Goal: Transaction & Acquisition: Purchase product/service

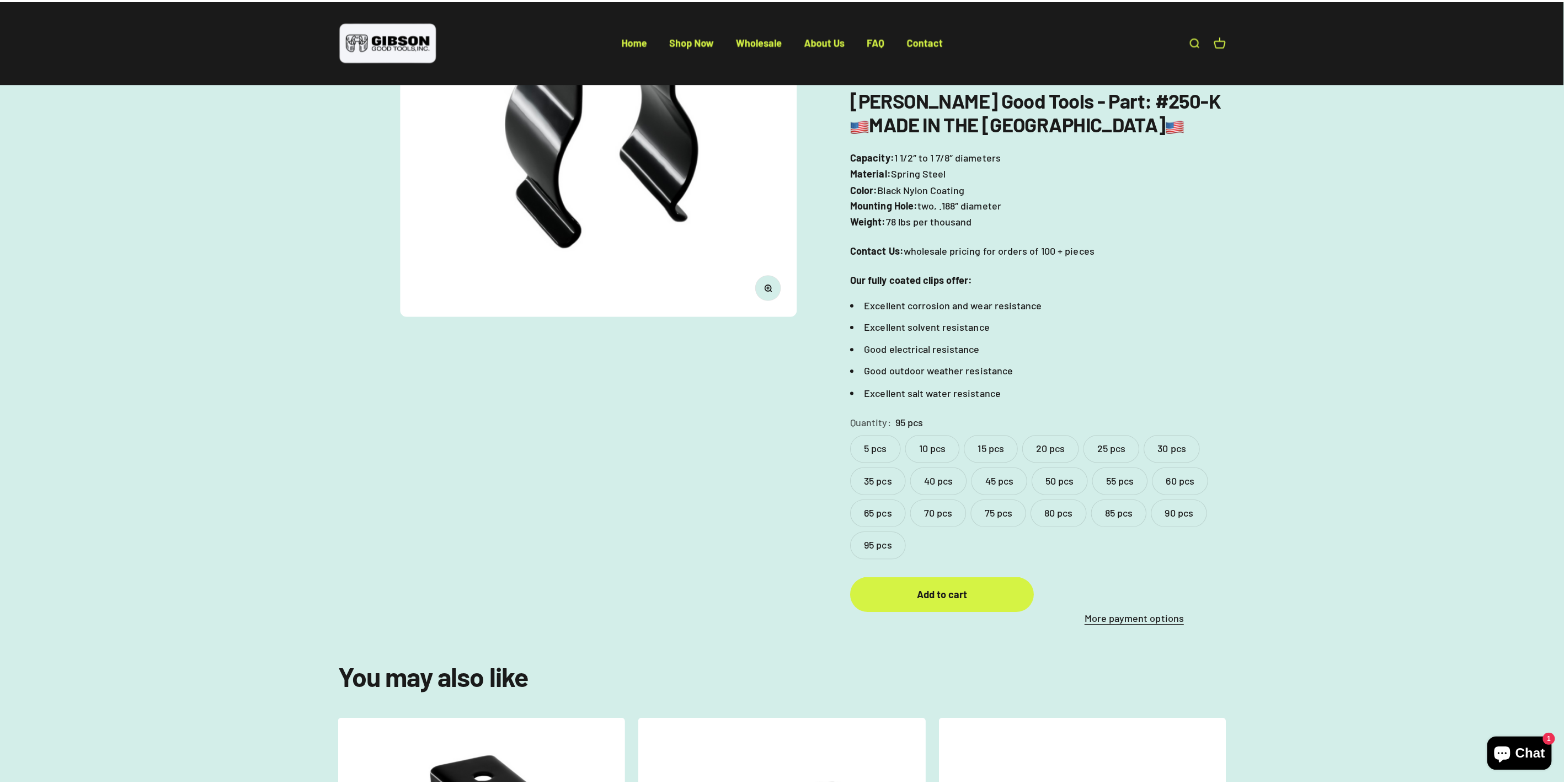
scroll to position [245, 0]
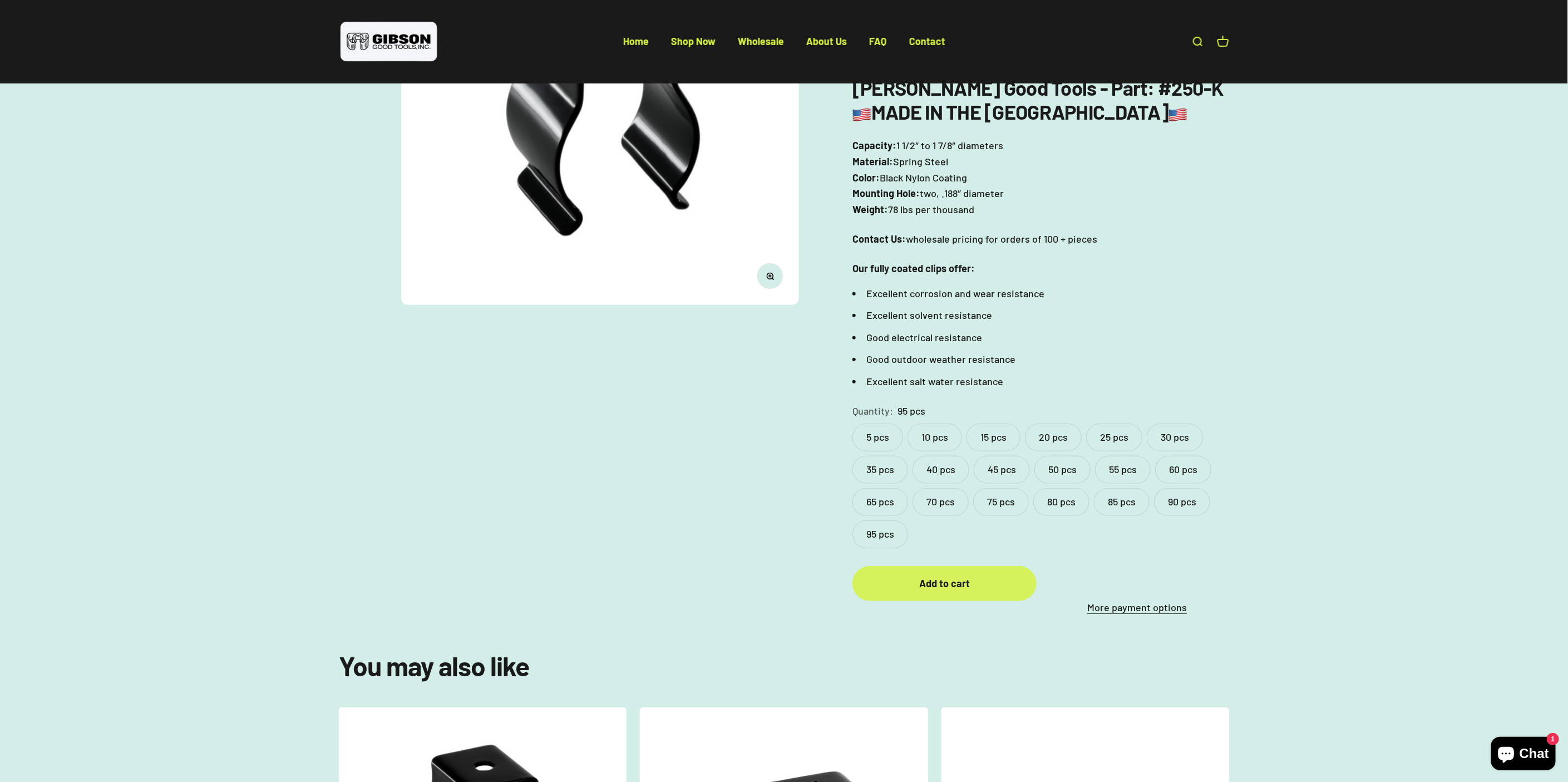
click at [971, 580] on div "Add to cart" at bounding box center [944, 584] width 139 height 16
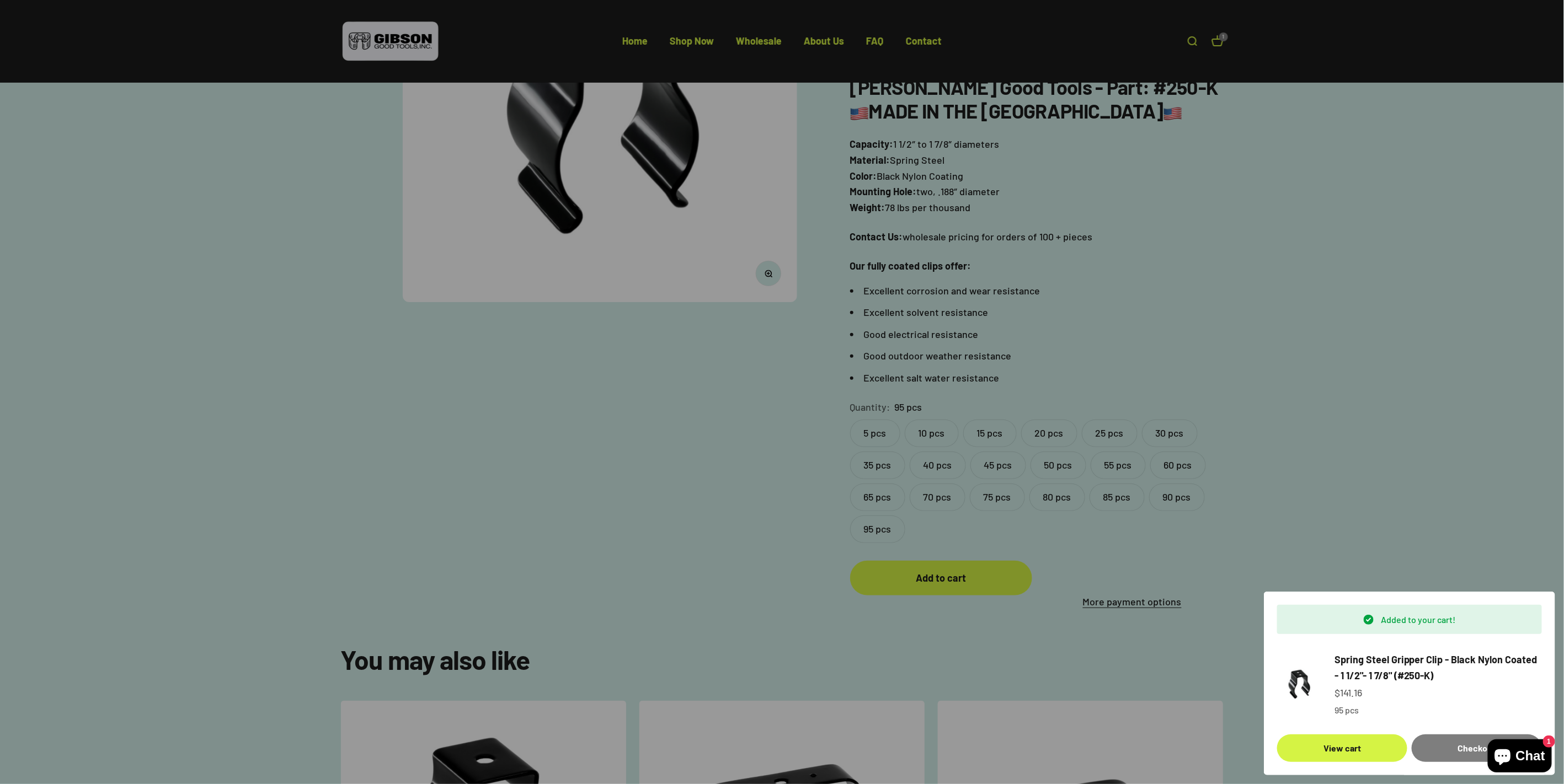
click at [1374, 521] on div at bounding box center [782, 392] width 1564 height 784
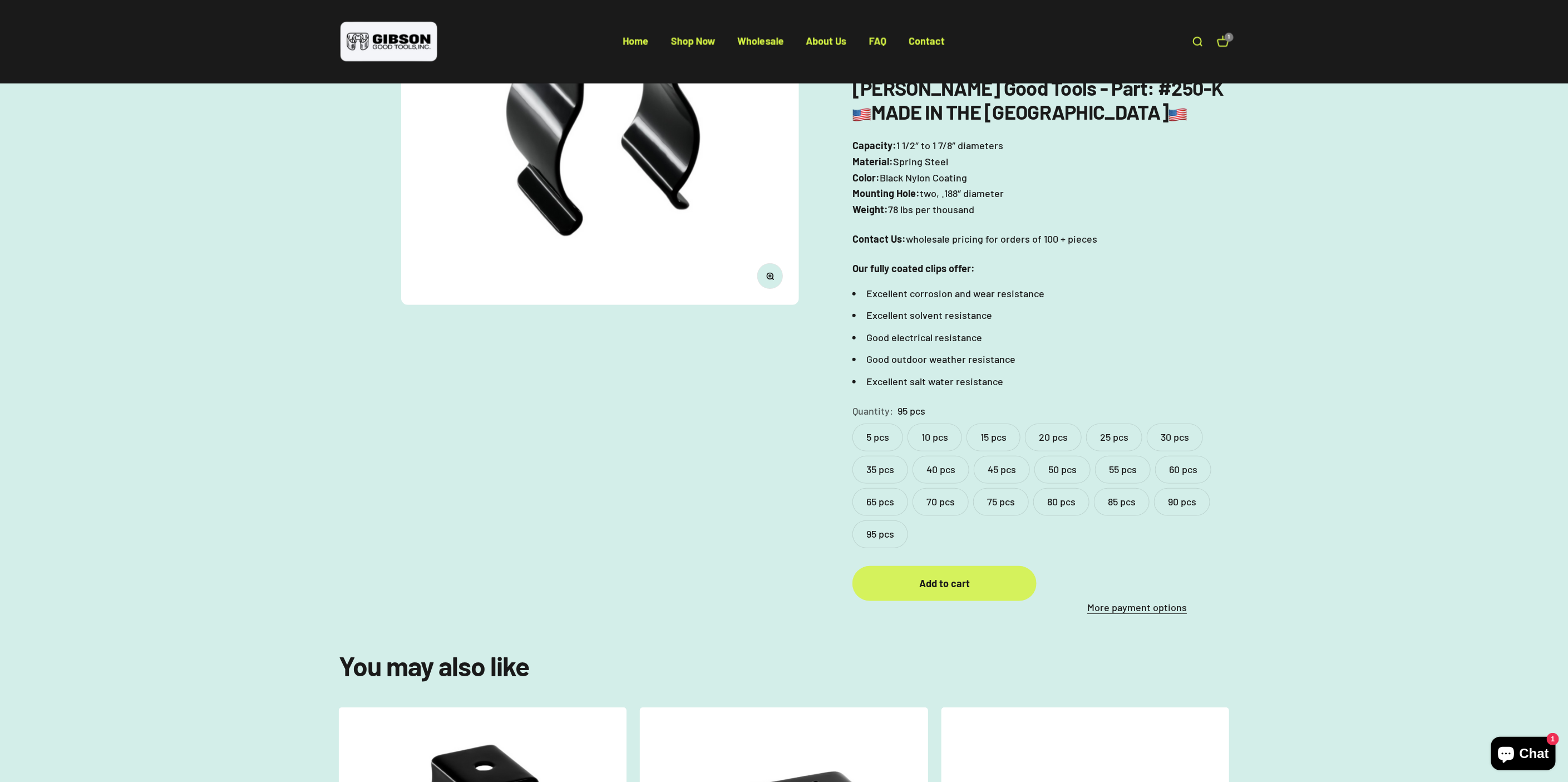
click at [940, 590] on div "Add to cart" at bounding box center [944, 584] width 139 height 16
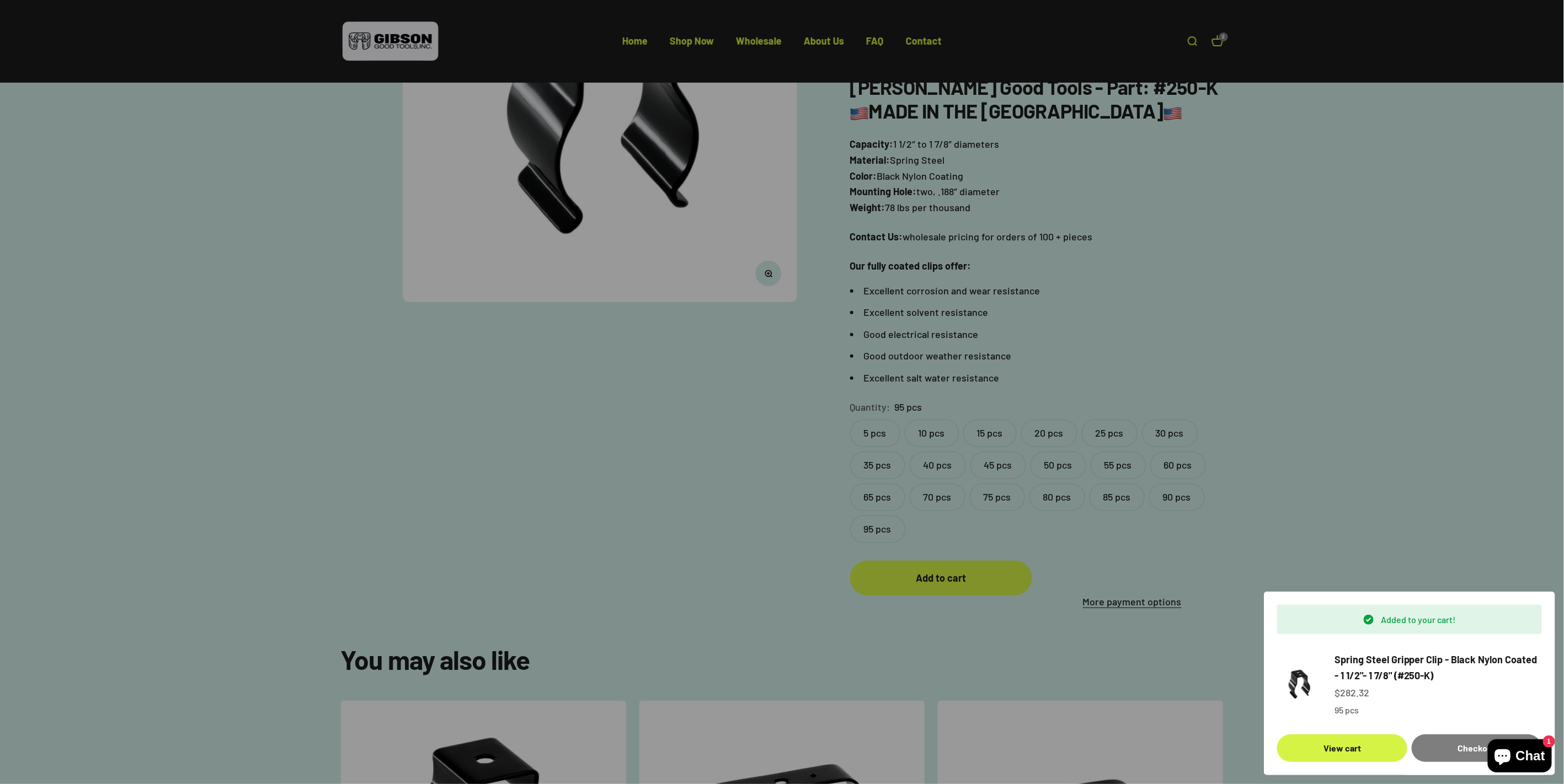
click at [1352, 492] on div at bounding box center [782, 392] width 1564 height 784
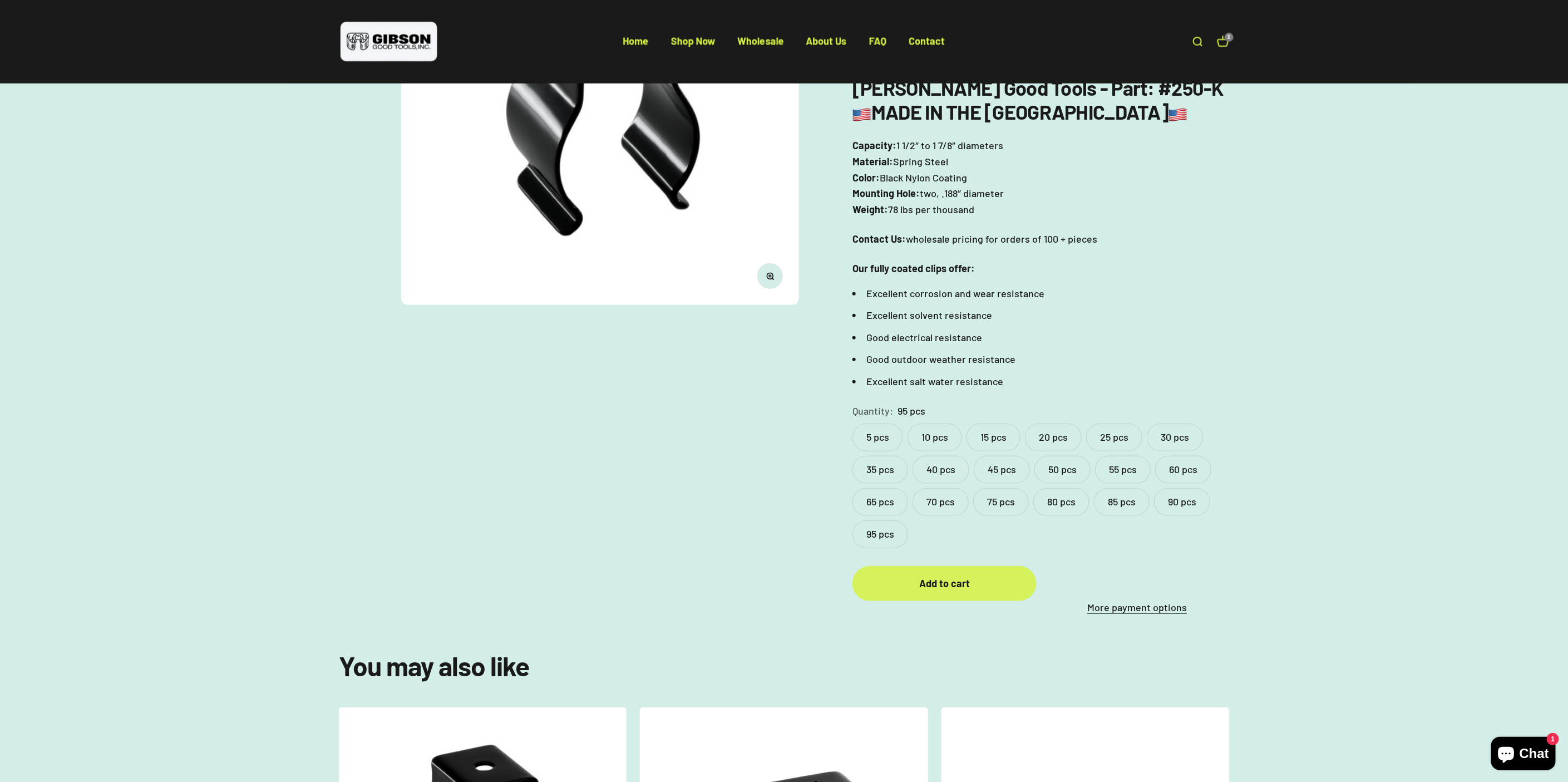
click at [948, 583] on div "Add to cart" at bounding box center [944, 584] width 139 height 16
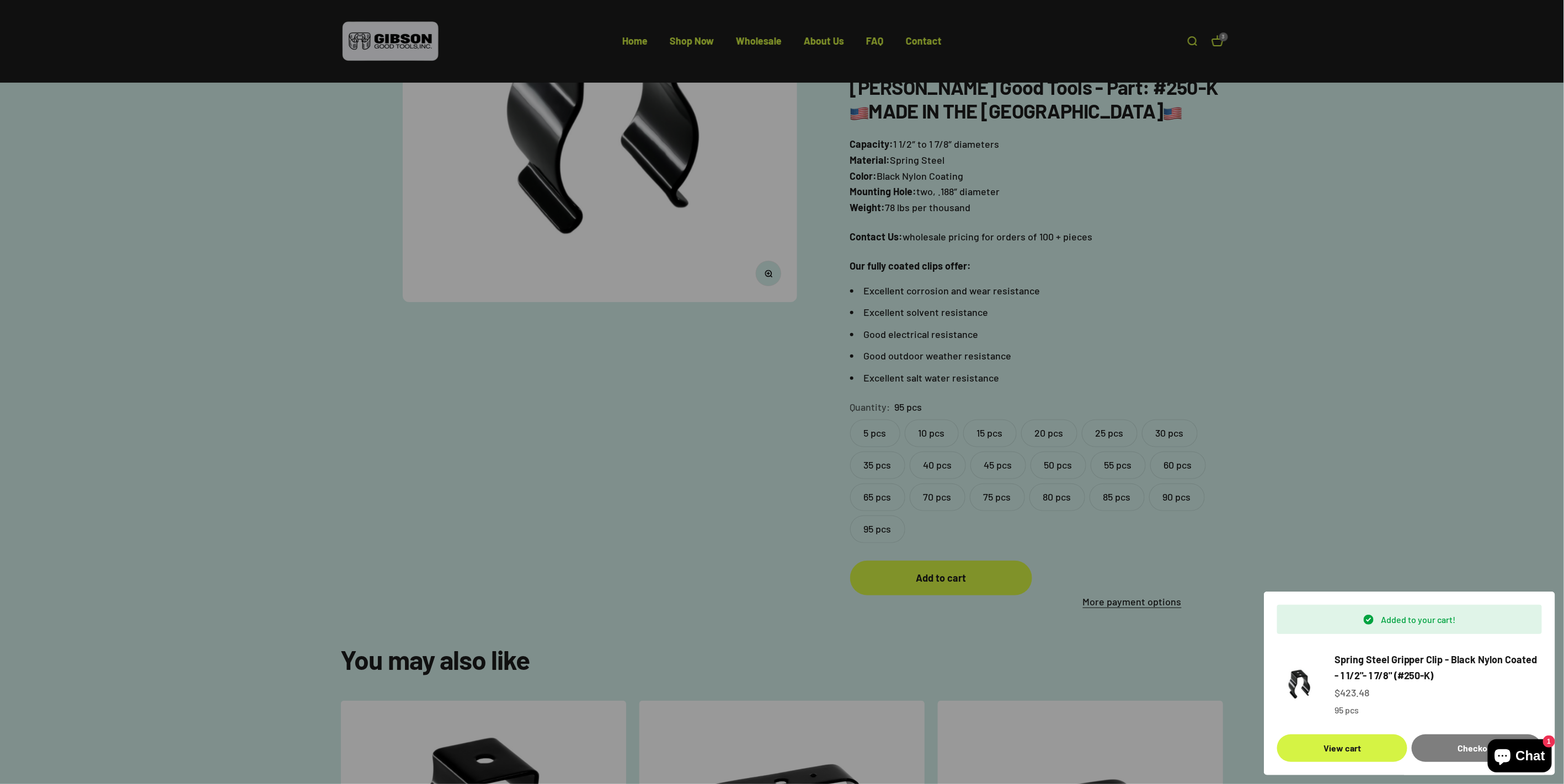
click at [1220, 40] on div at bounding box center [782, 392] width 1564 height 784
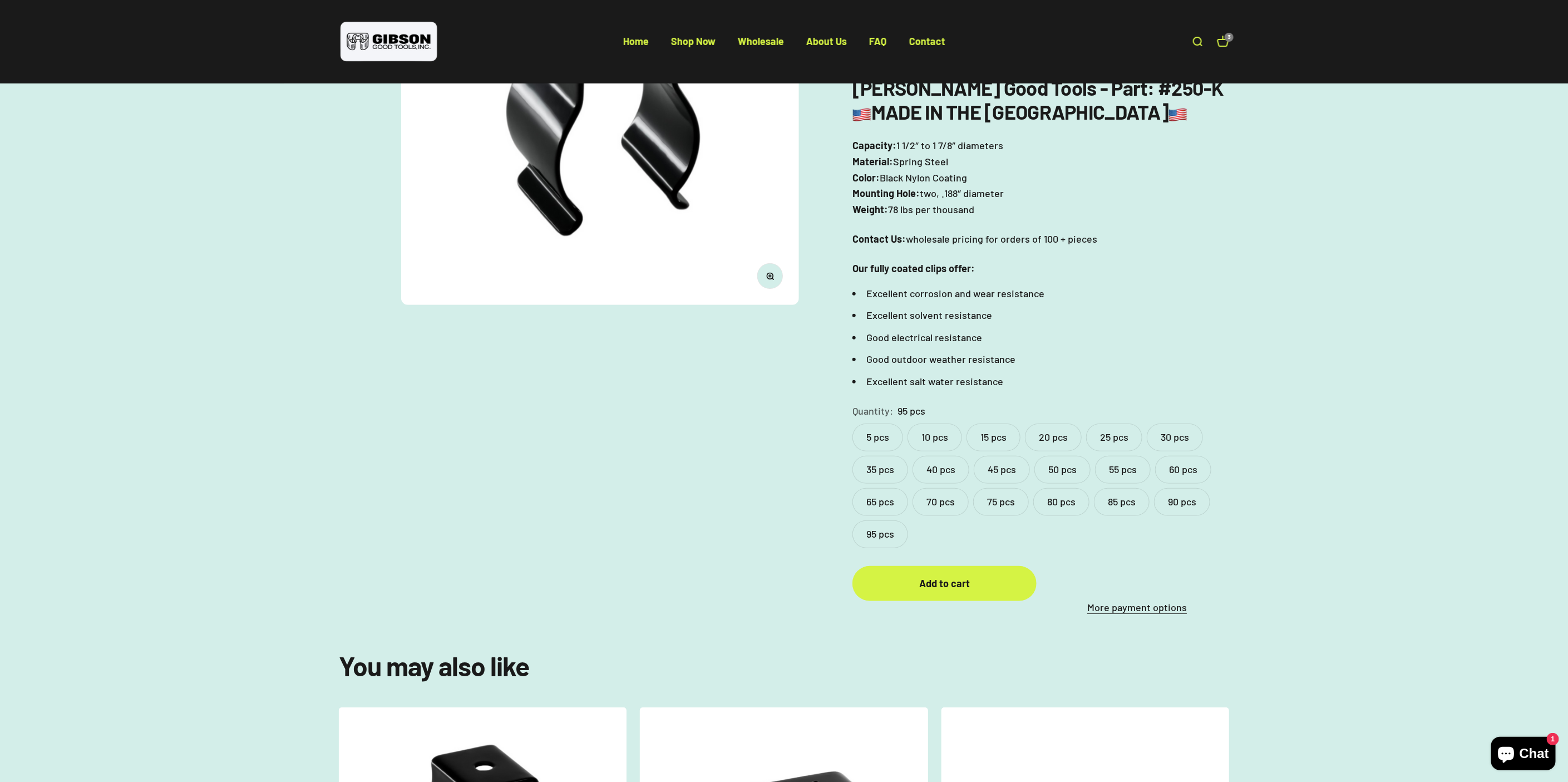
click at [1224, 41] on link "Open cart 3" at bounding box center [1222, 42] width 12 height 12
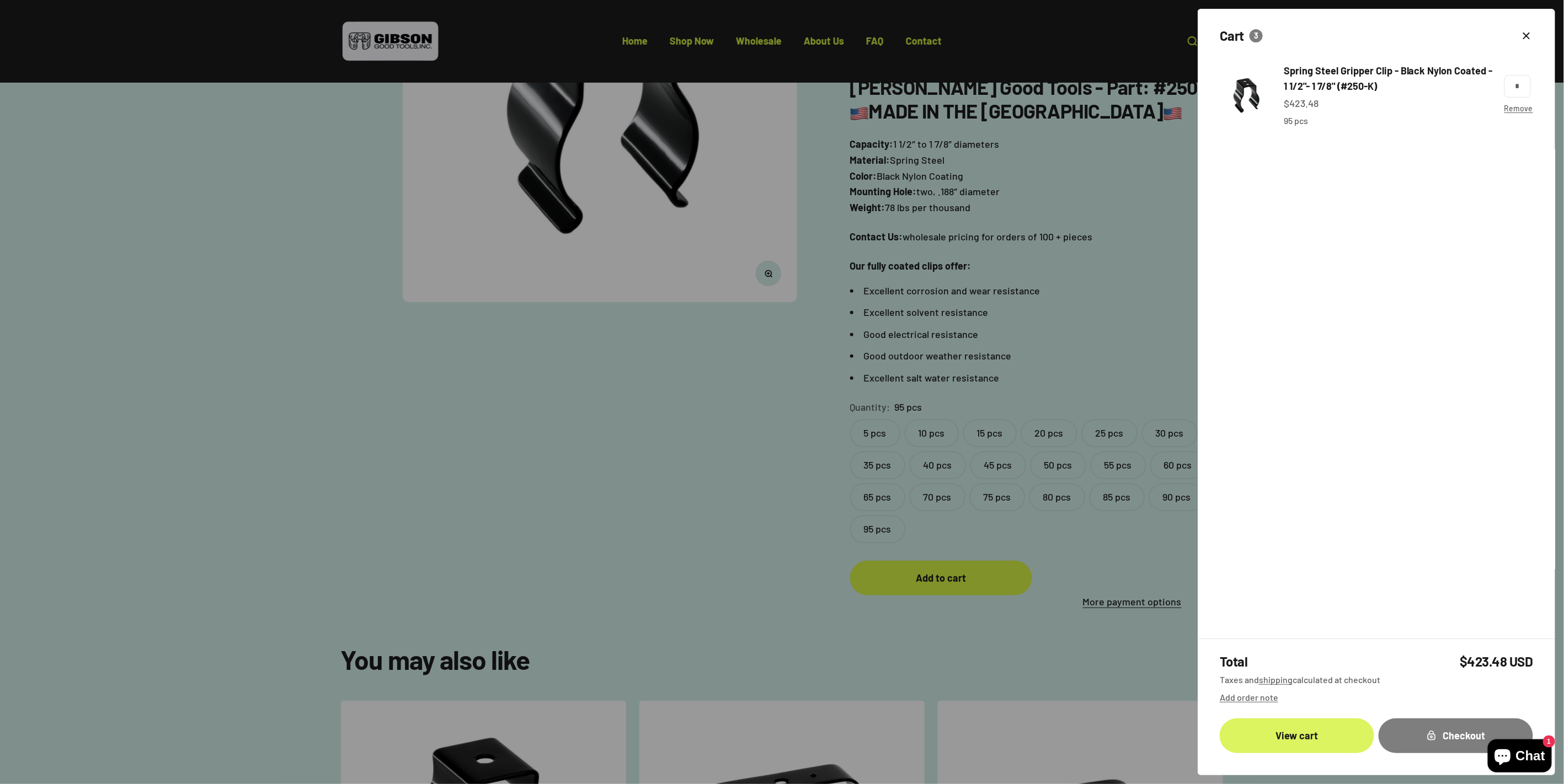
click at [1335, 731] on link "View cart" at bounding box center [1297, 735] width 155 height 35
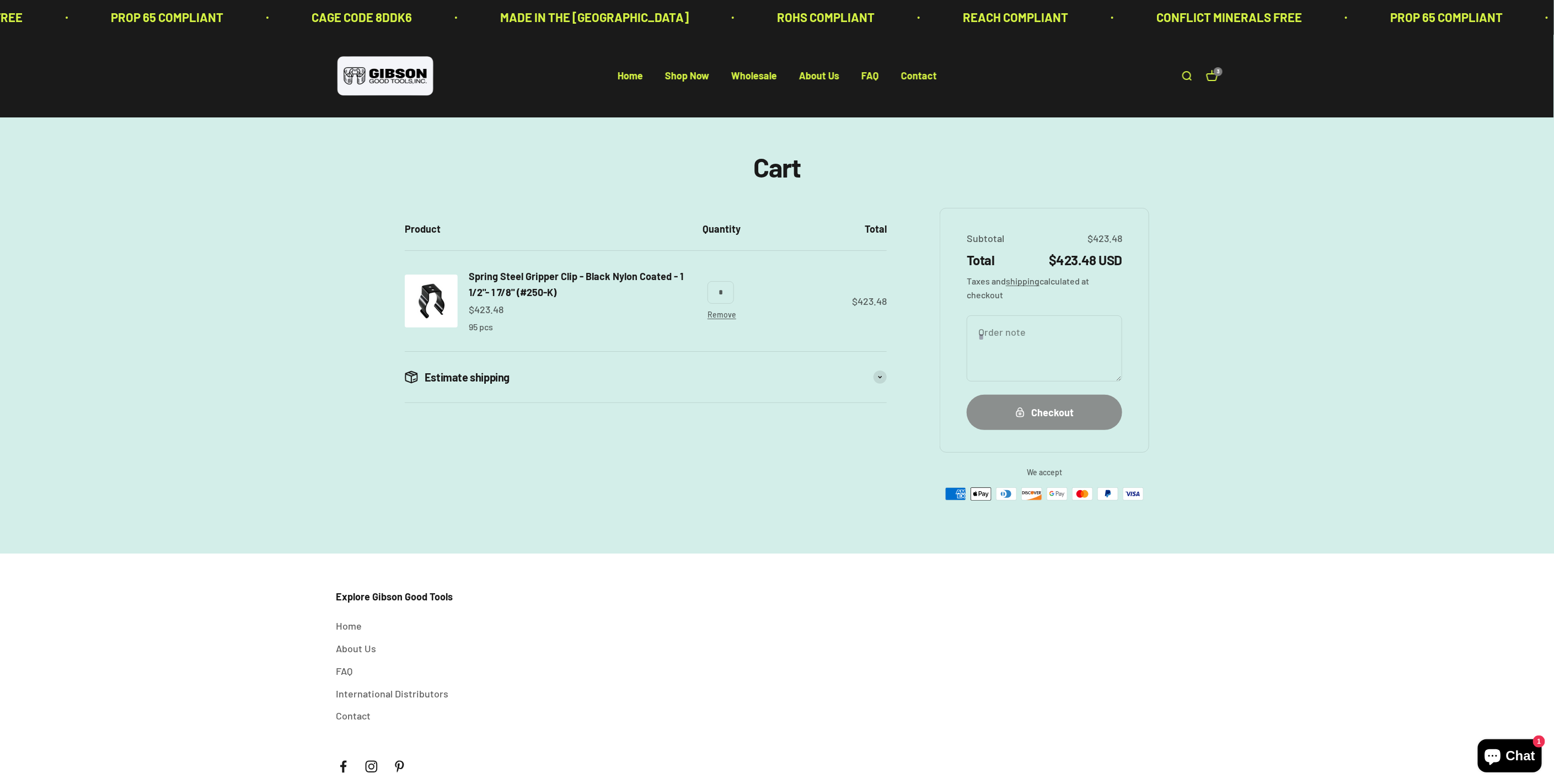
click at [1048, 424] on button "Checkout" at bounding box center [1044, 411] width 156 height 35
